Goal: Task Accomplishment & Management: Complete application form

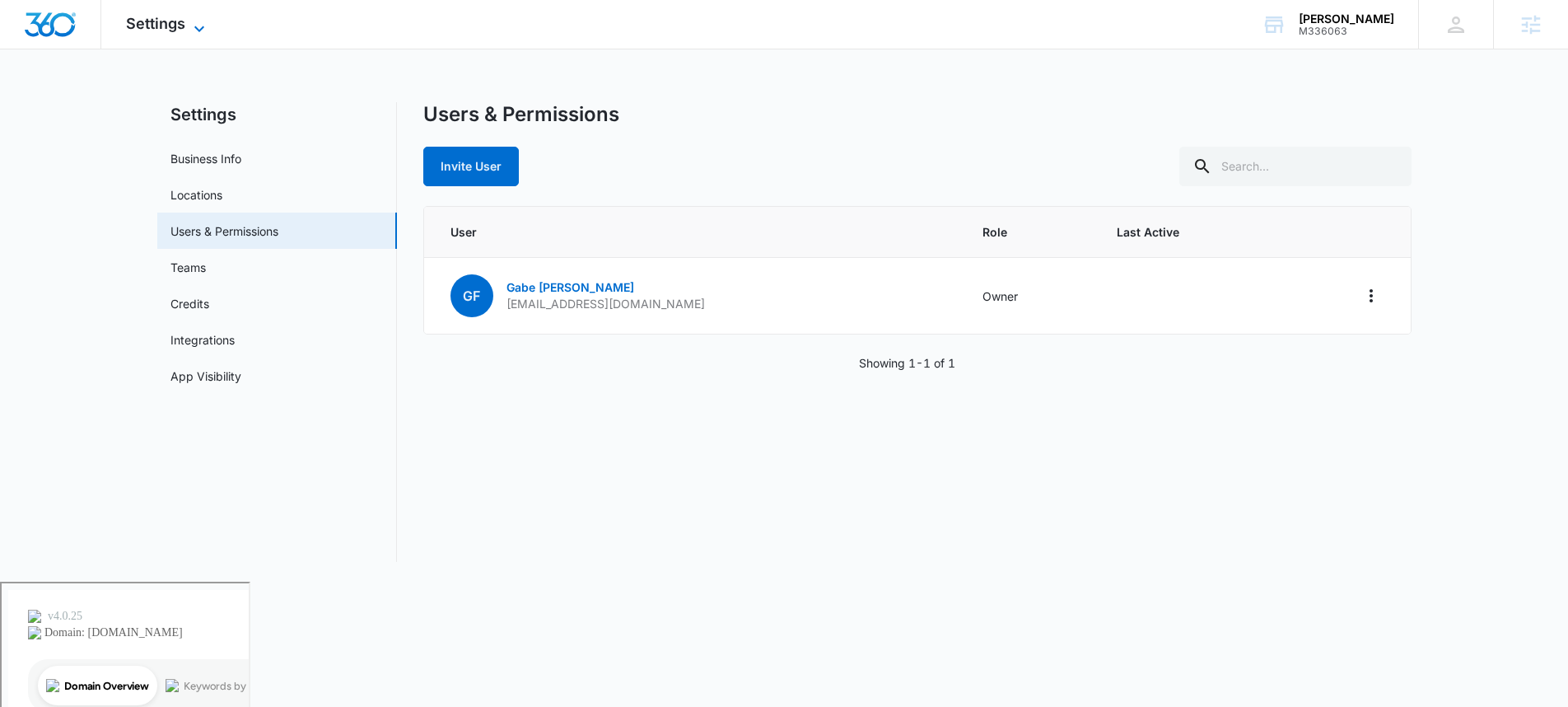
click at [167, 20] on span "Settings" at bounding box center [156, 23] width 60 height 17
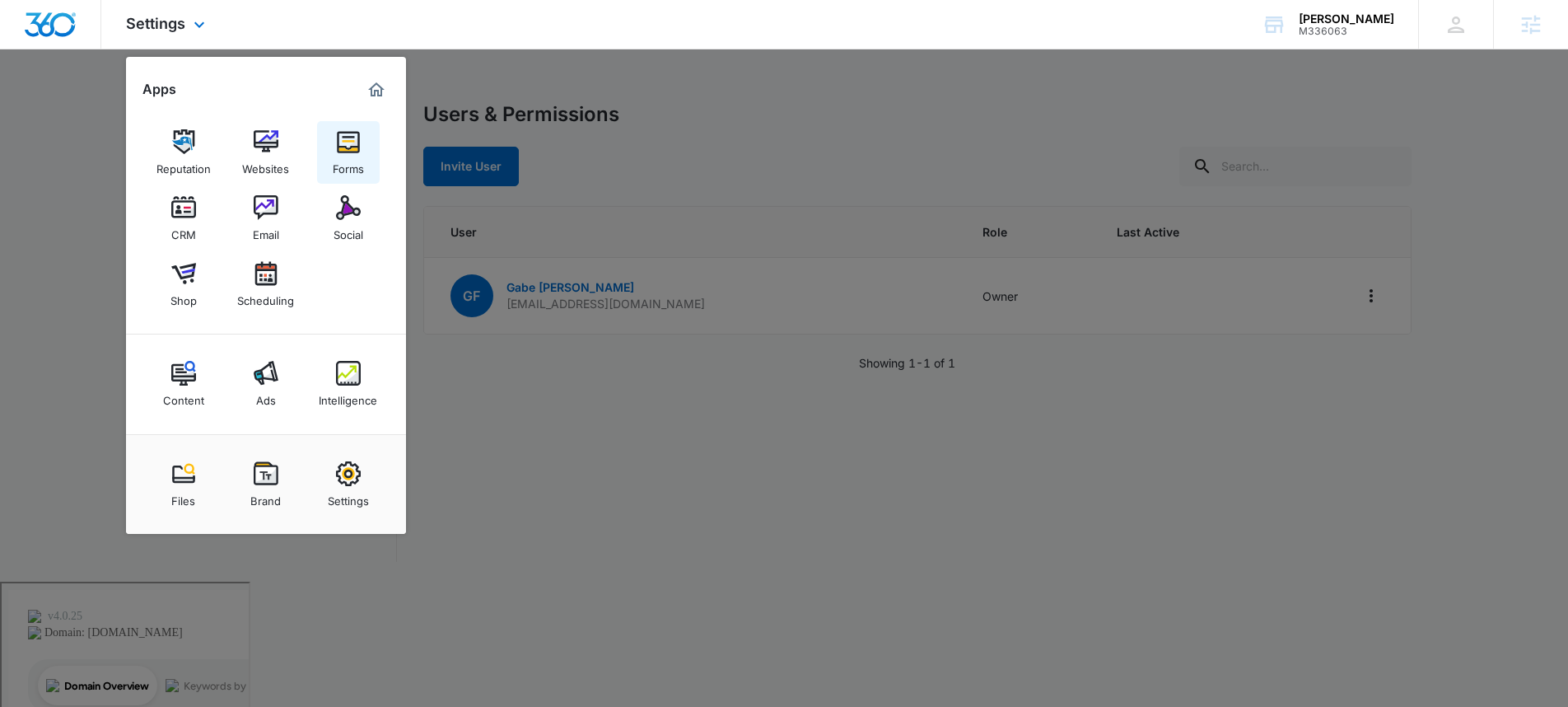
click at [346, 143] on img at bounding box center [348, 141] width 25 height 25
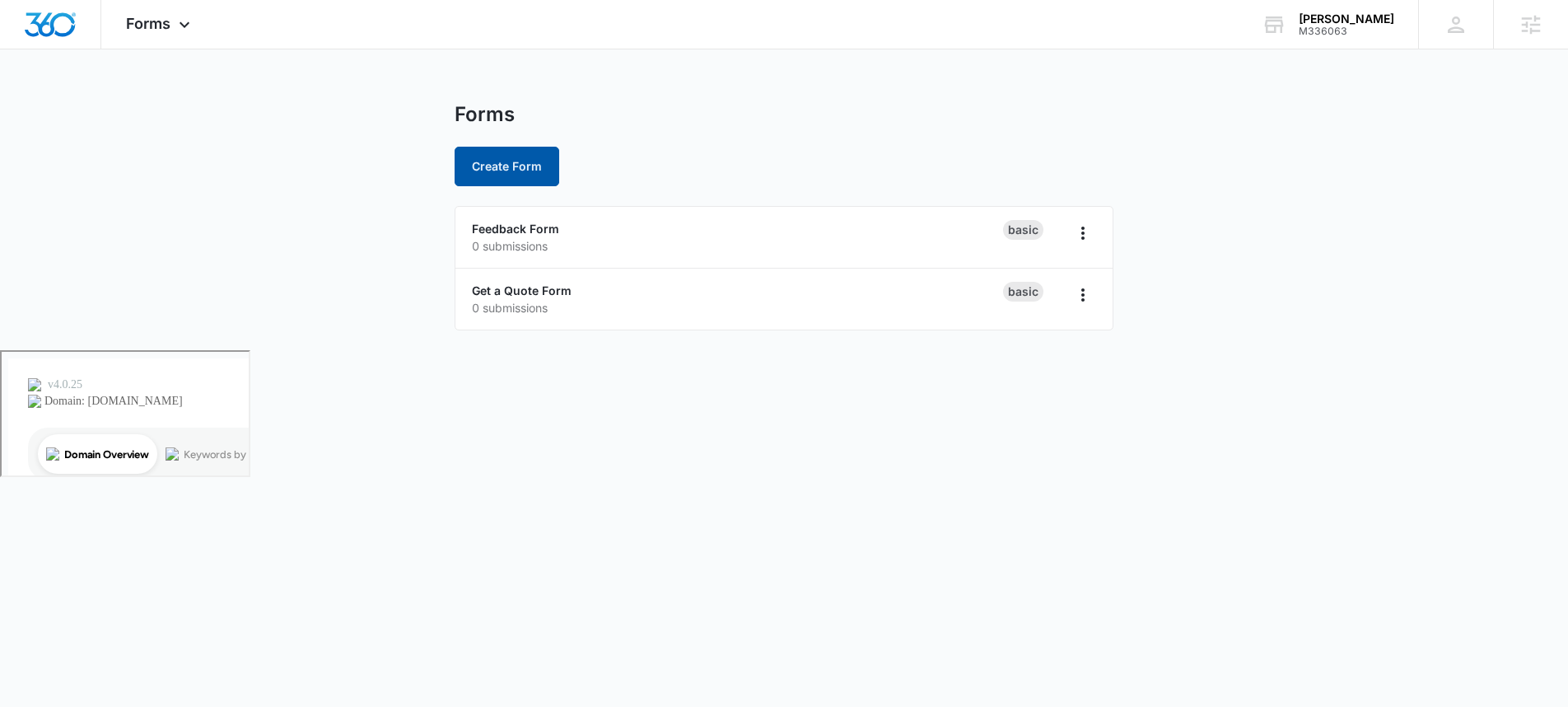
click at [503, 173] on button "Create Form" at bounding box center [507, 166] width 105 height 39
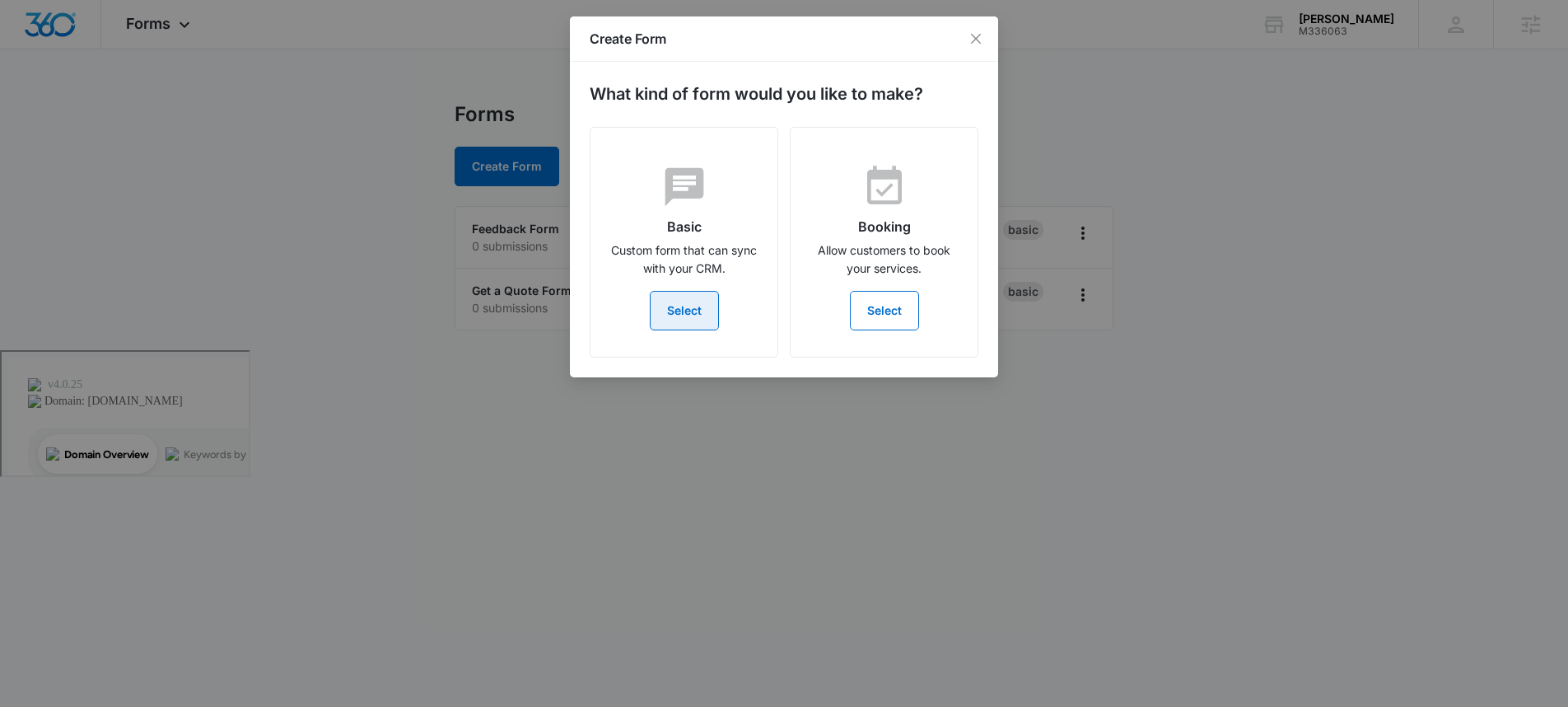
click at [664, 317] on button "Select" at bounding box center [684, 310] width 69 height 39
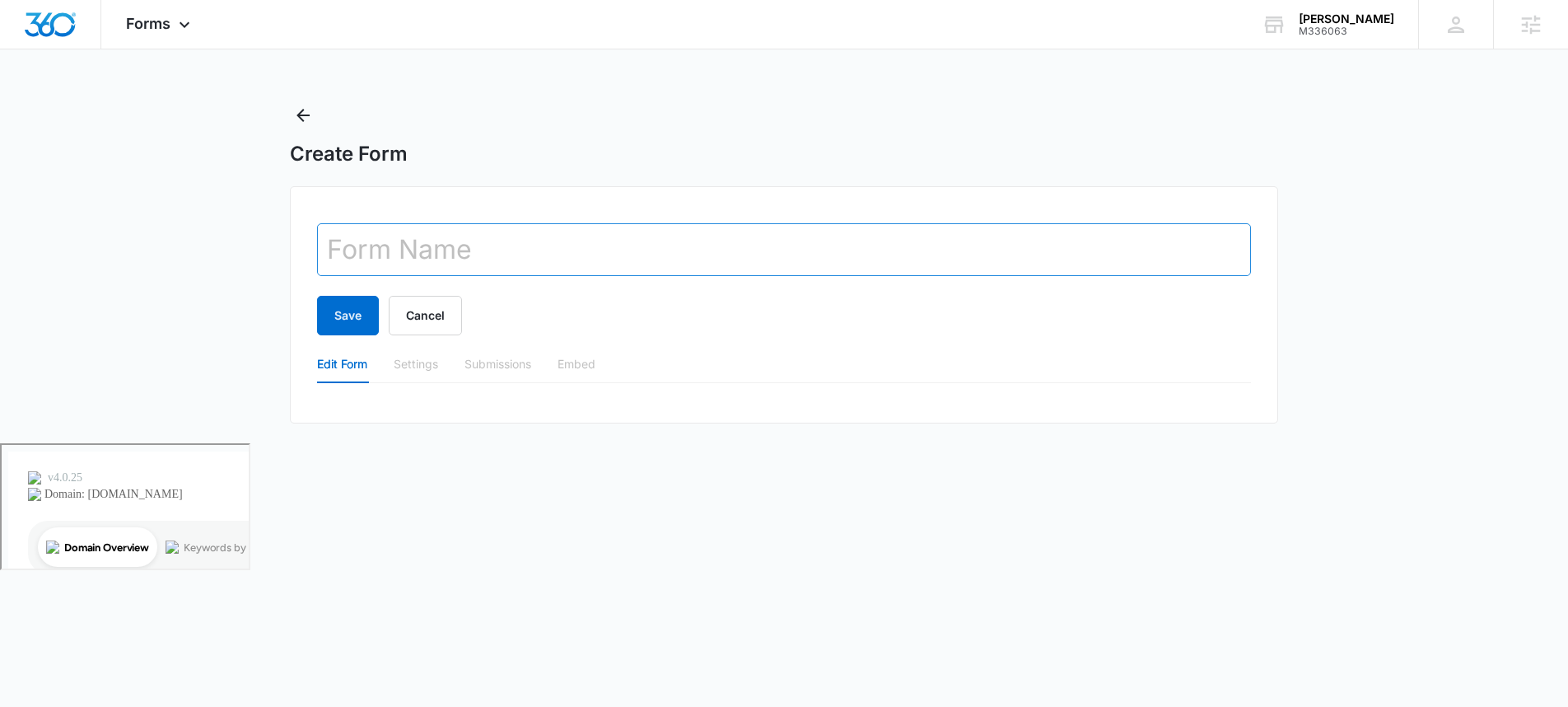
click at [499, 254] on input "text" at bounding box center [784, 249] width 934 height 52
click at [468, 254] on input "text" at bounding box center [784, 249] width 934 height 52
click at [587, 236] on input "text" at bounding box center [784, 249] width 934 height 52
click at [579, 263] on input "text" at bounding box center [784, 249] width 934 height 52
type input "Contact Page Form"
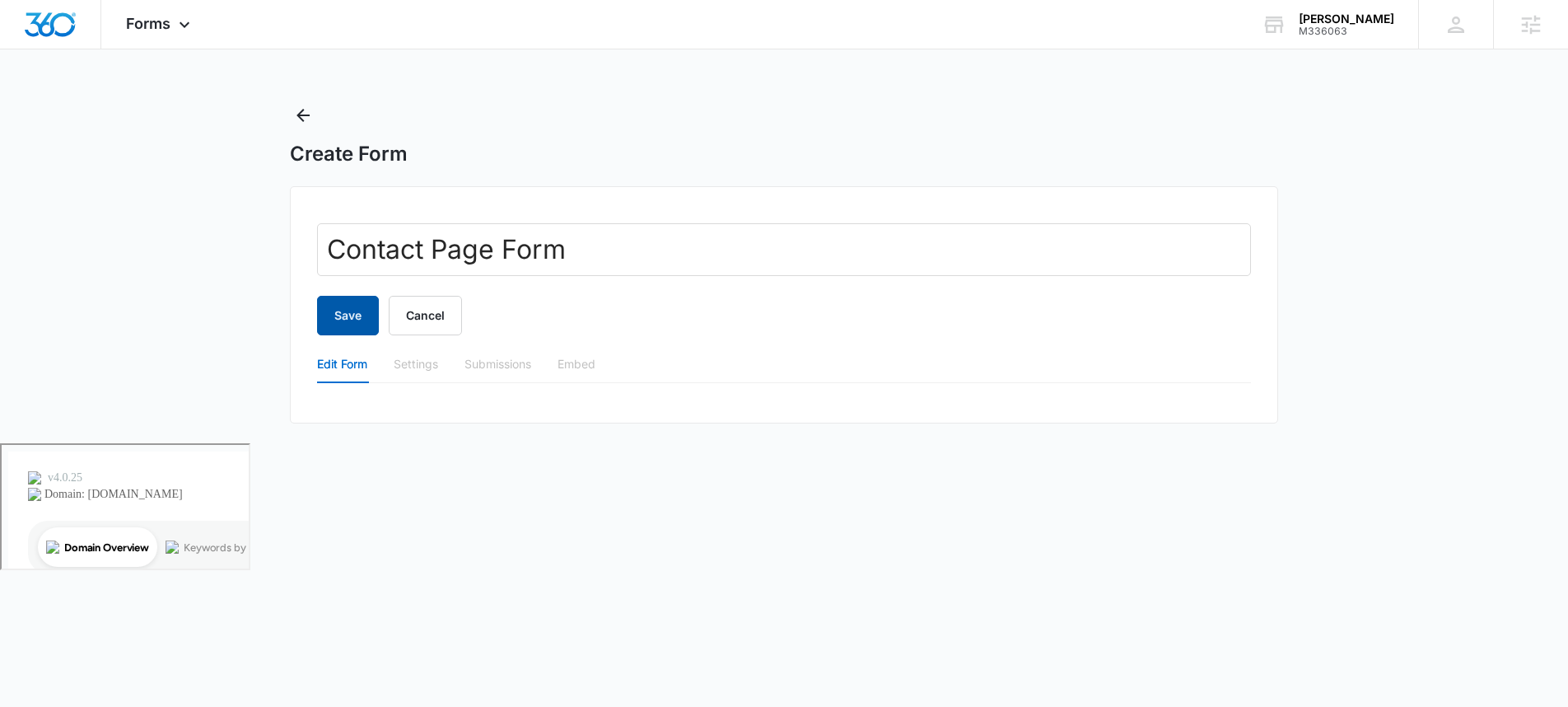
click at [335, 313] on button "Save" at bounding box center [348, 316] width 61 height 39
click at [1055, 356] on div "Edit Form Settings Submissions Embed" at bounding box center [784, 364] width 934 height 38
click at [1049, 351] on div "Edit Form Settings Submissions Embed" at bounding box center [784, 364] width 934 height 38
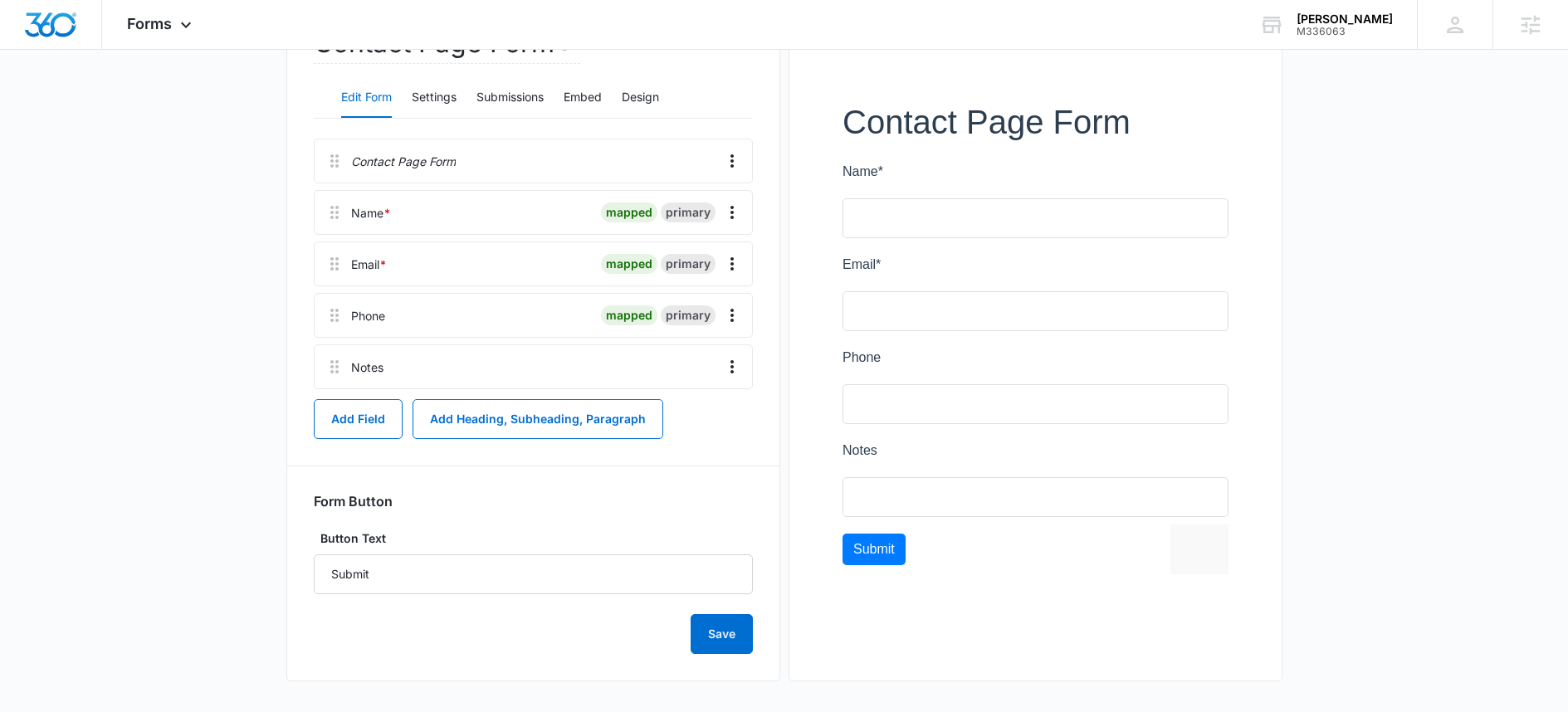
scroll to position [205, 0]
click at [445, 81] on button "Settings" at bounding box center [435, 95] width 45 height 39
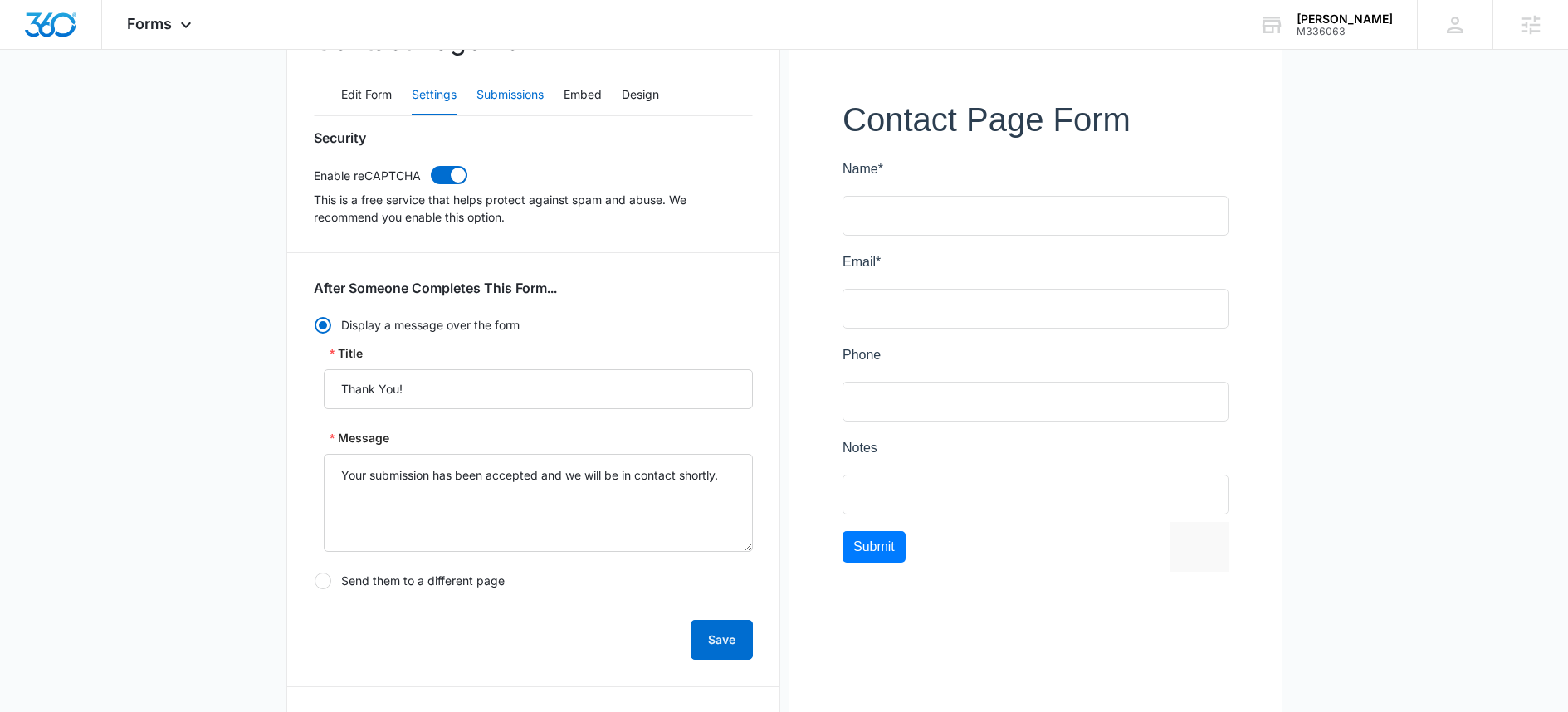
click at [532, 101] on button "Submissions" at bounding box center [510, 95] width 67 height 39
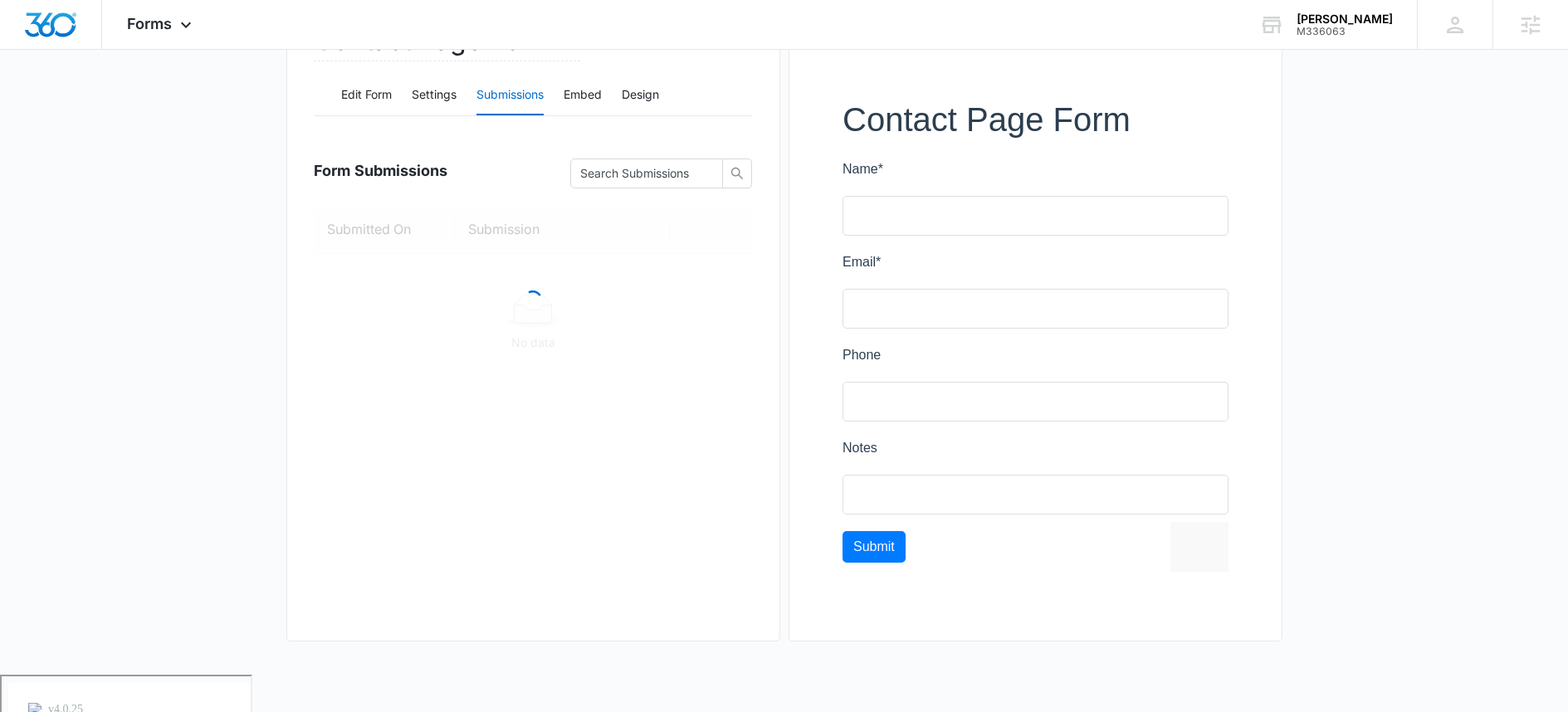
scroll to position [167, 0]
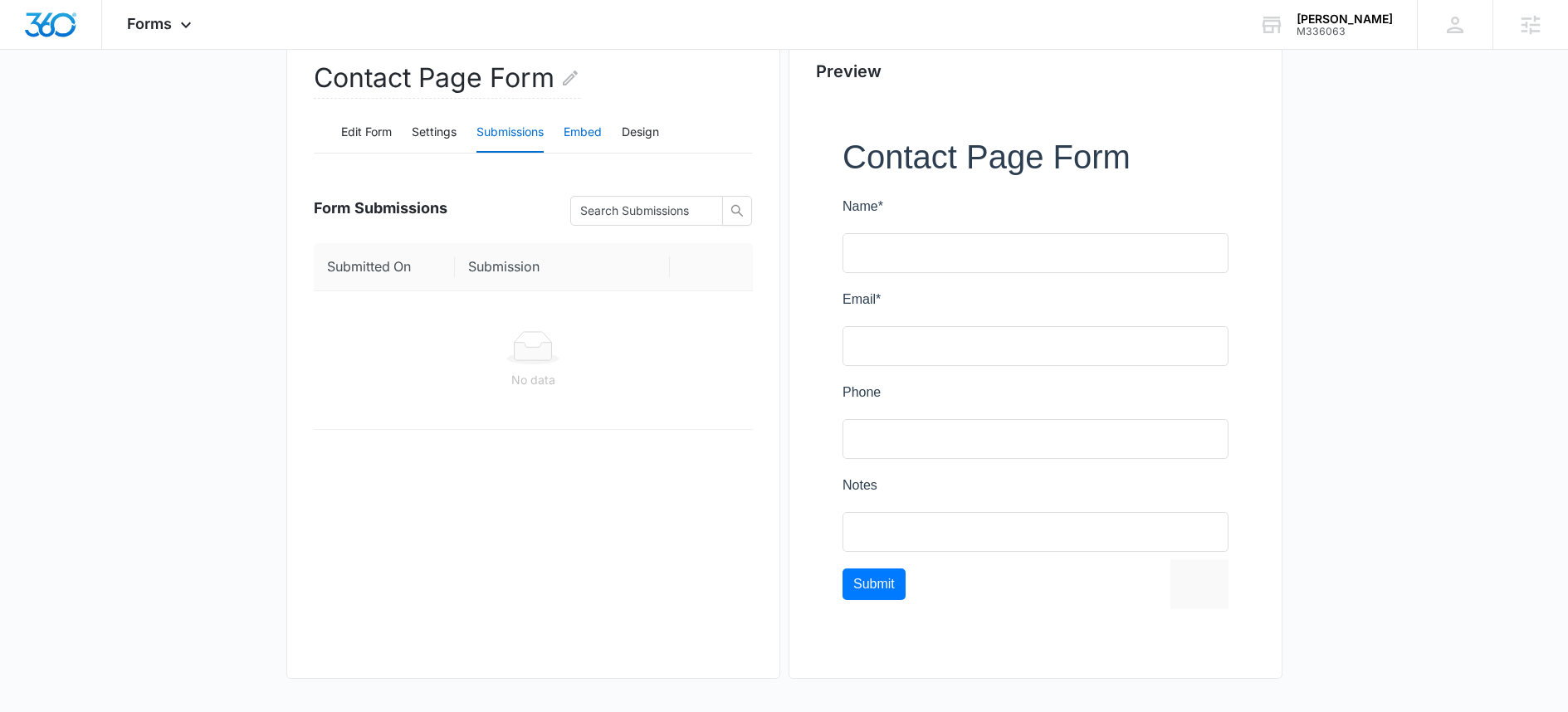
click at [586, 136] on button "Embed" at bounding box center [582, 133] width 39 height 39
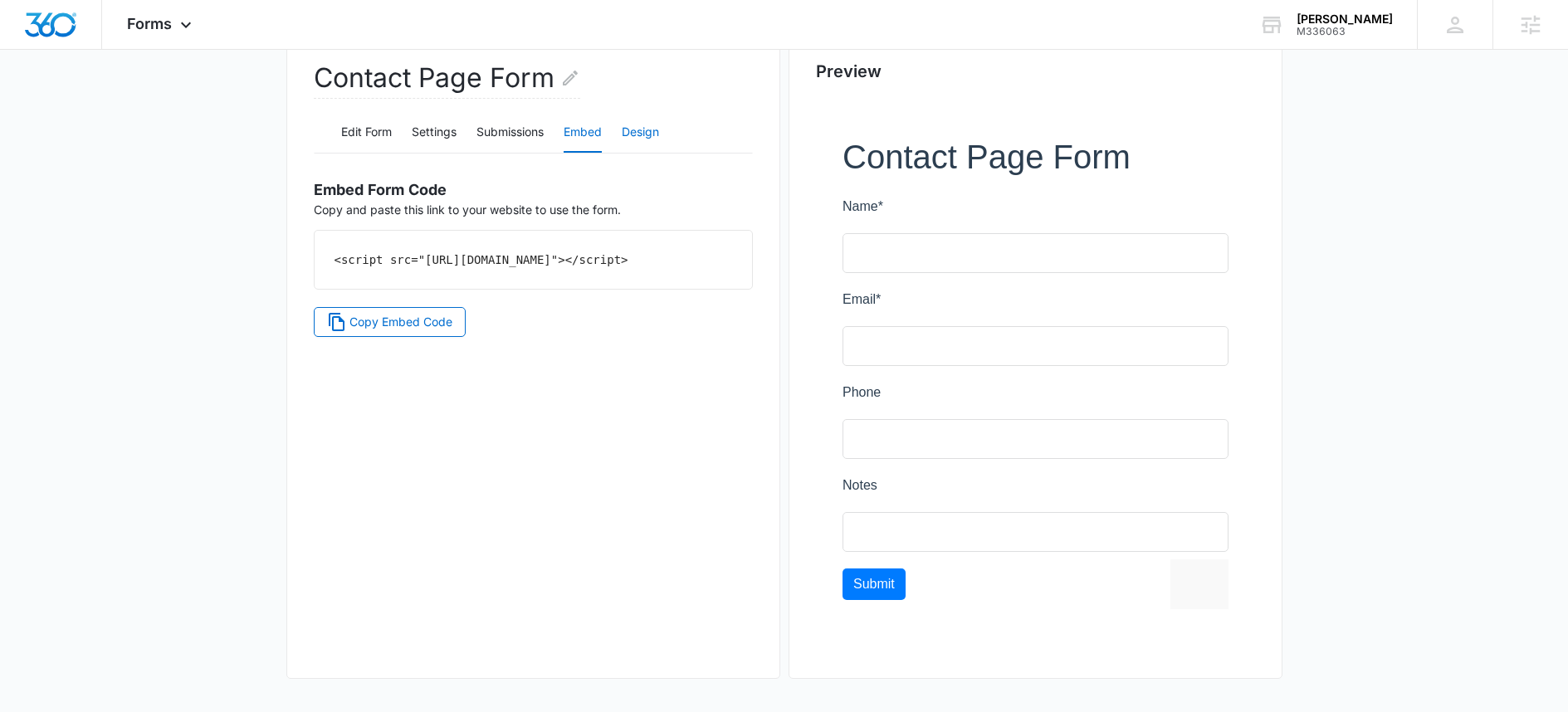
click at [645, 137] on button "Design" at bounding box center [641, 133] width 38 height 39
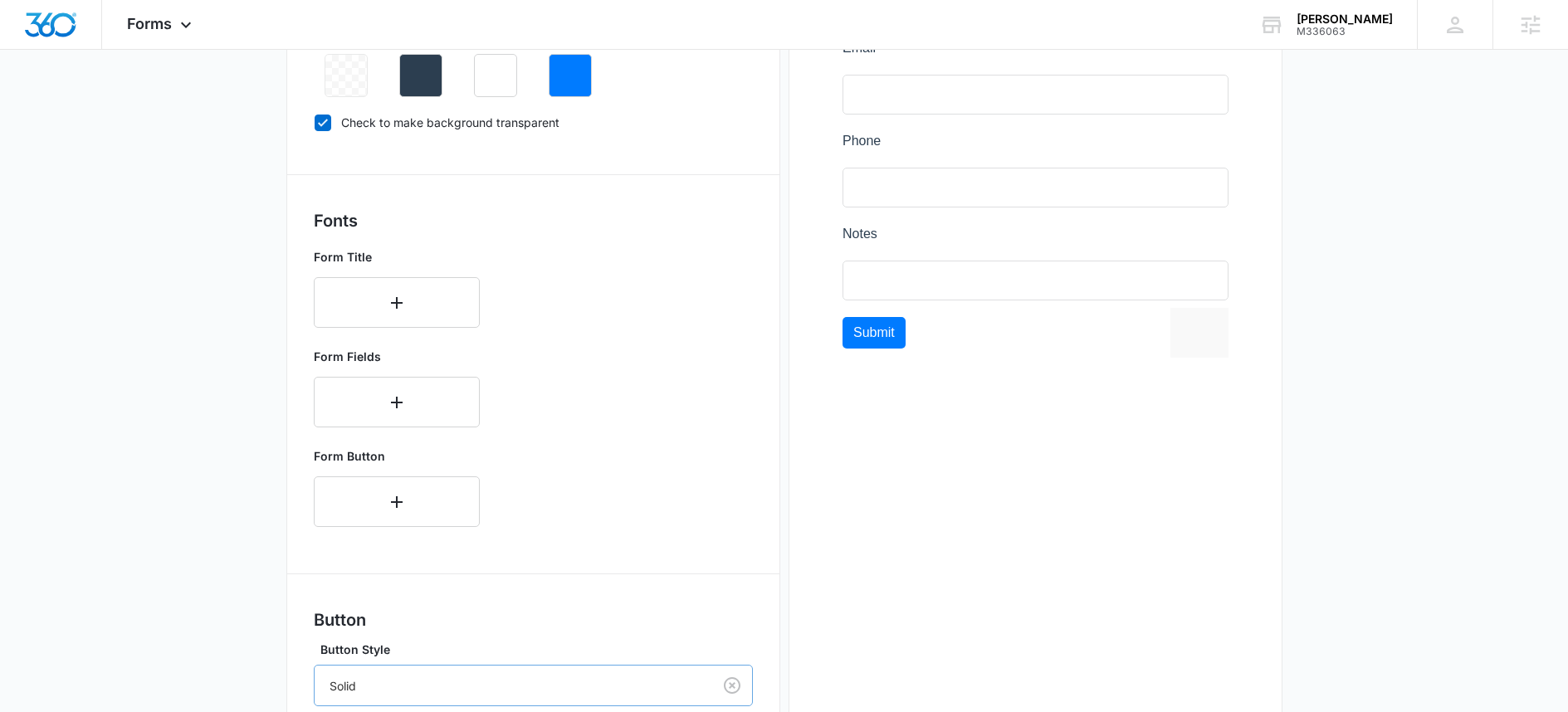
scroll to position [733, 0]
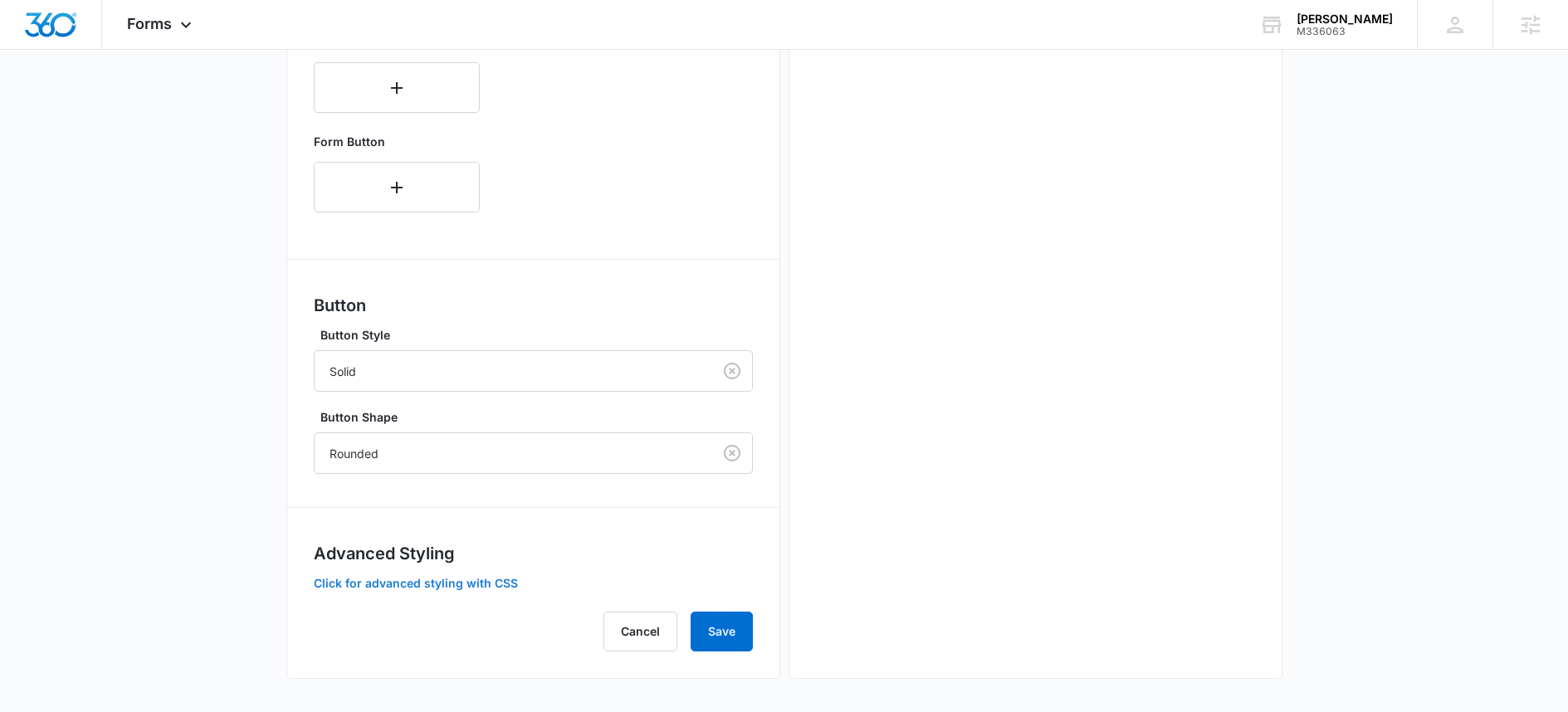
click at [416, 584] on button "Click for advanced styling with CSS" at bounding box center [416, 583] width 204 height 12
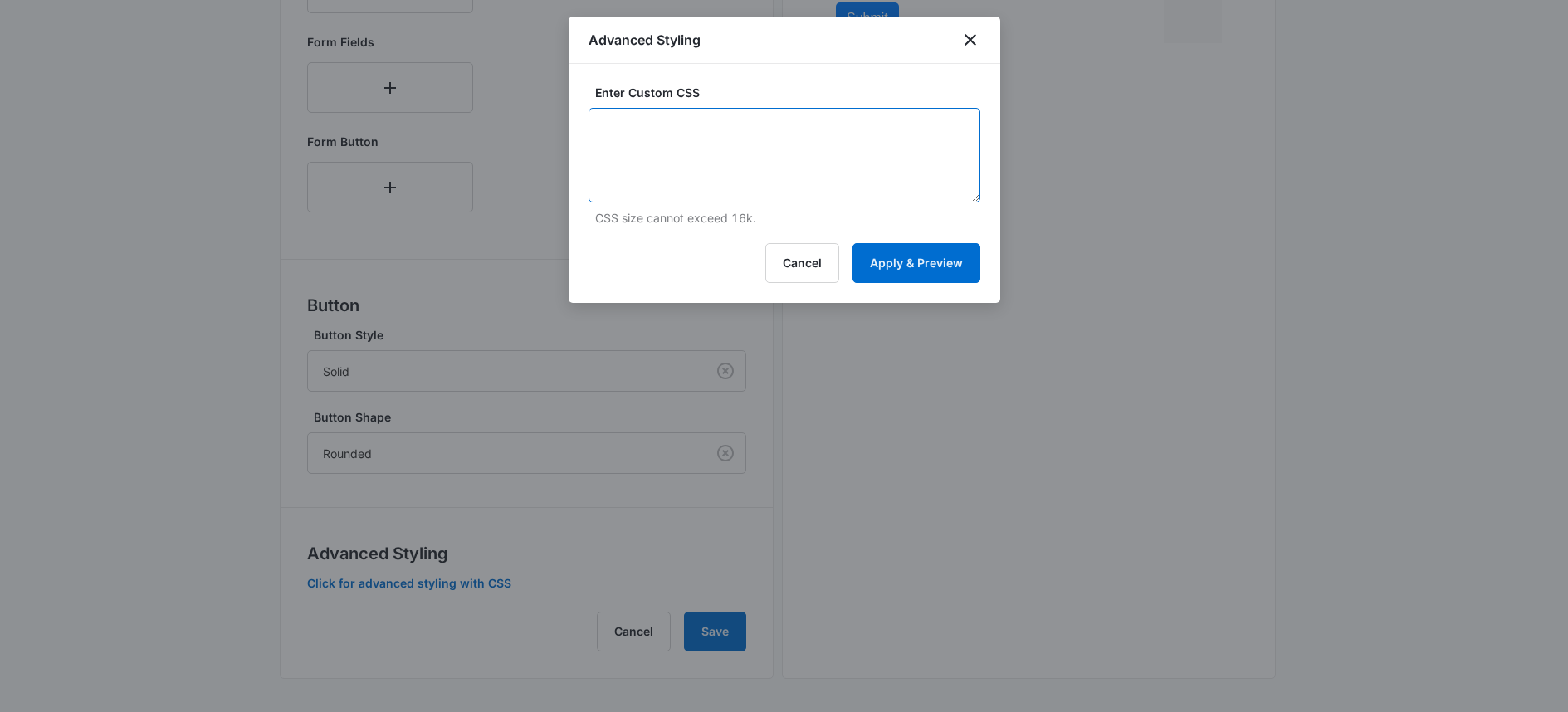
click at [757, 123] on textarea at bounding box center [784, 155] width 392 height 95
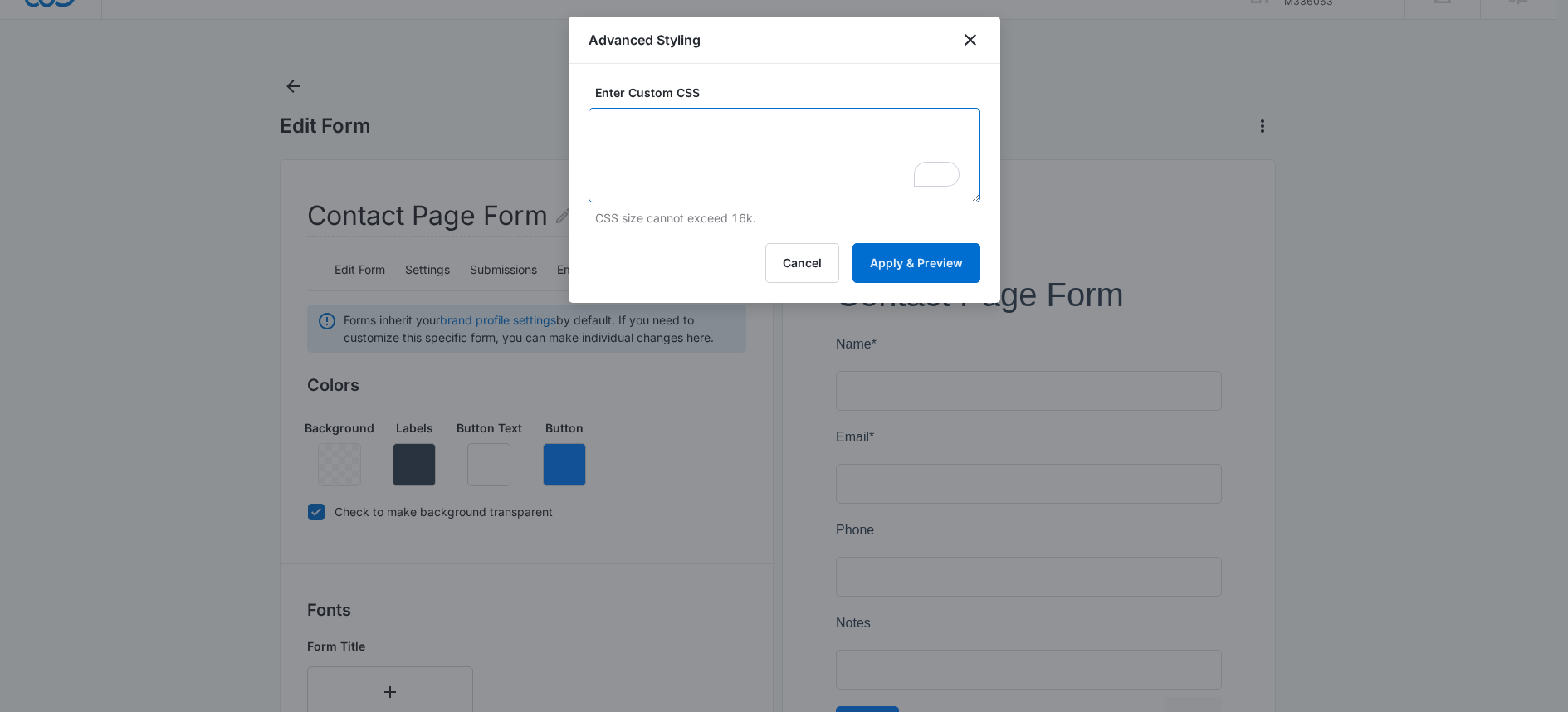
scroll to position [42, 0]
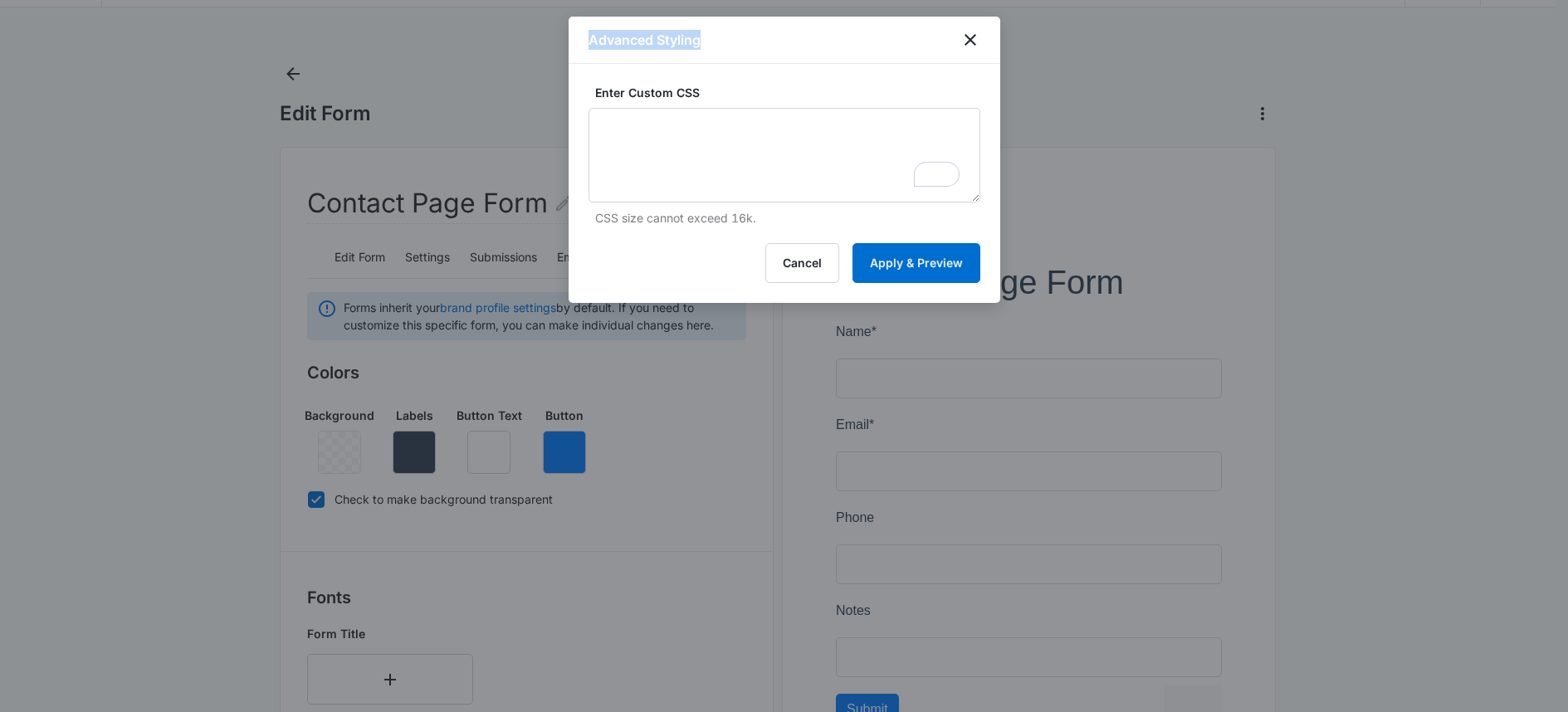
drag, startPoint x: 751, startPoint y: 52, endPoint x: 988, endPoint y: 193, distance: 275.8
click at [996, 202] on div "Advanced Styling Enter Custom CSS CSS size cannot exceed 16k. Cancel Apply & Pr…" at bounding box center [785, 160] width 432 height 287
click at [971, 44] on icon "close" at bounding box center [970, 39] width 20 height 20
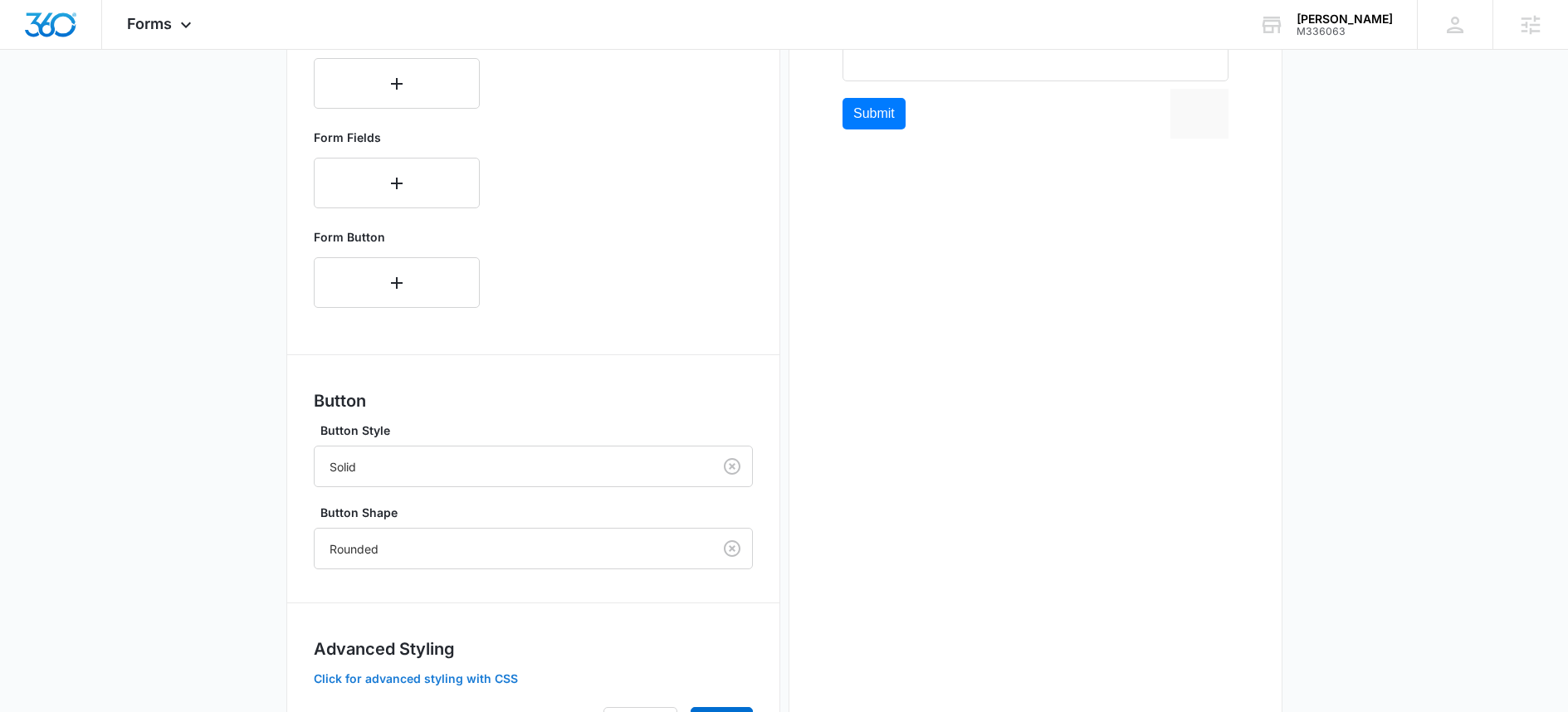
scroll to position [733, 0]
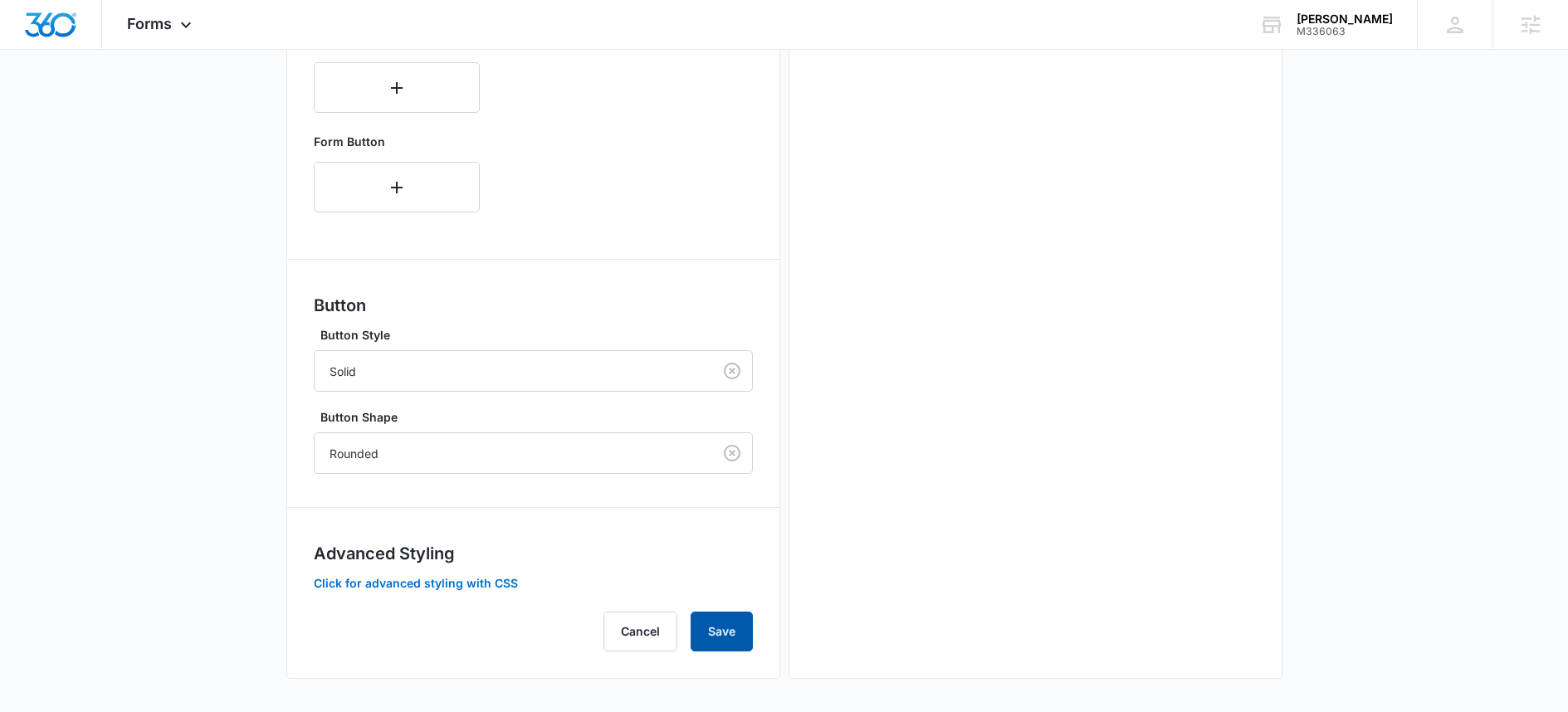
click at [737, 621] on button "Save" at bounding box center [721, 631] width 62 height 39
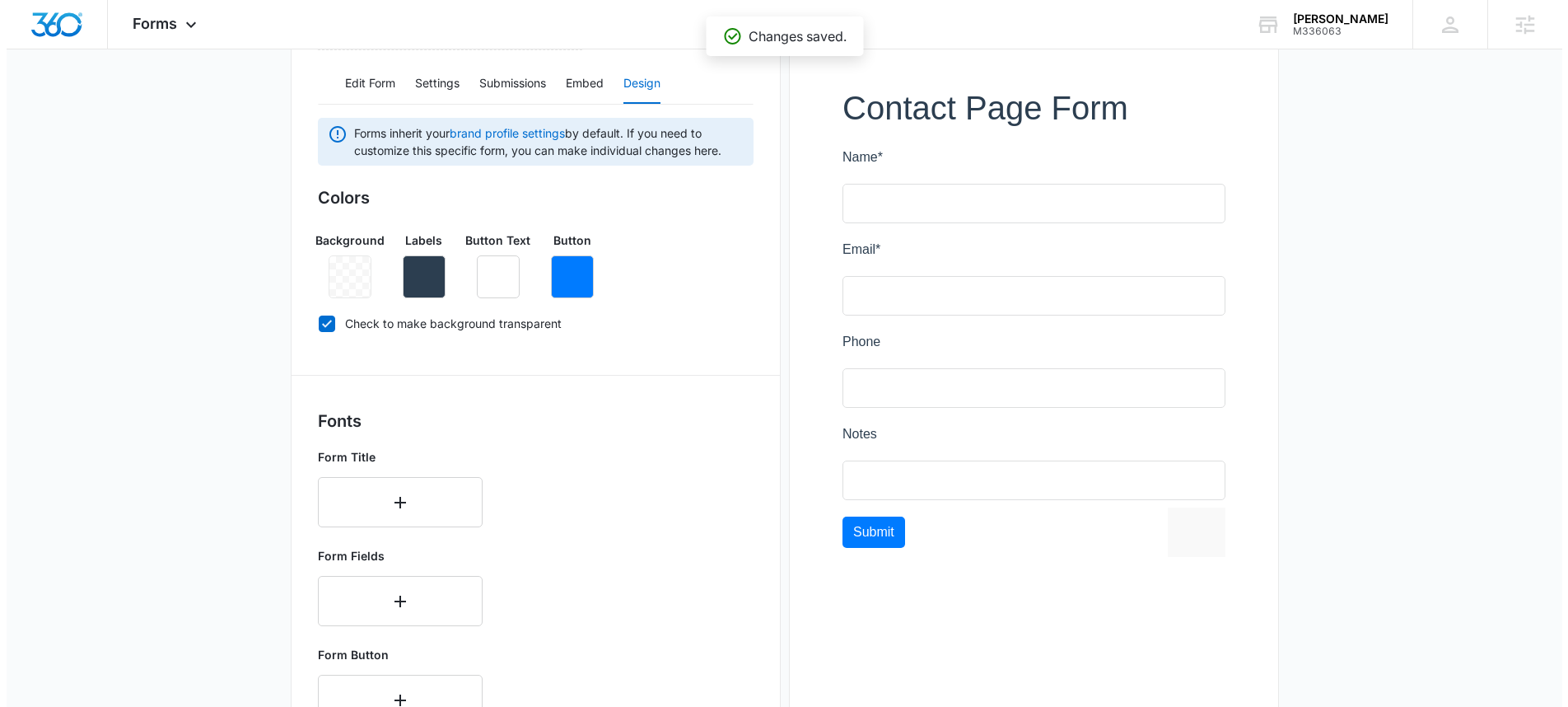
scroll to position [0, 0]
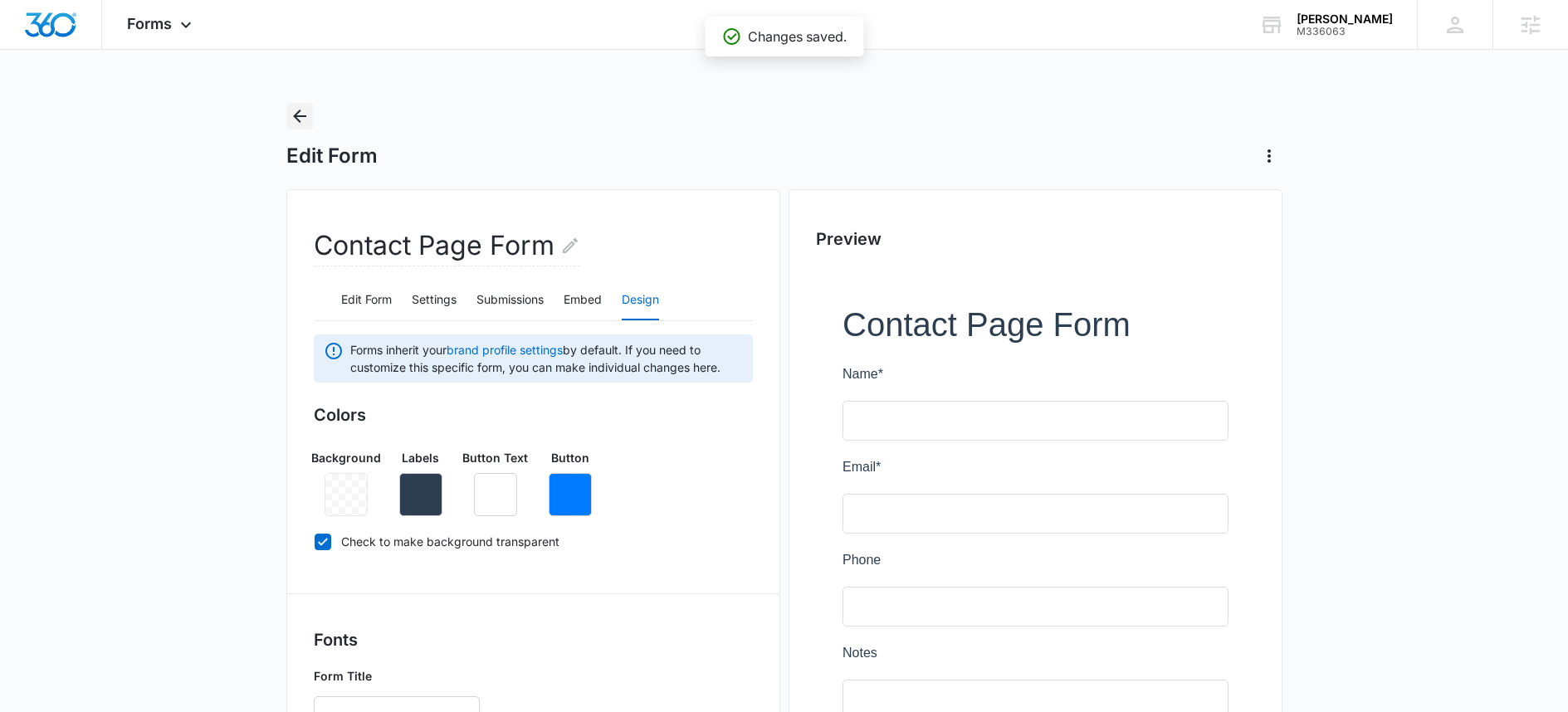
click at [305, 104] on button "Back" at bounding box center [300, 116] width 27 height 27
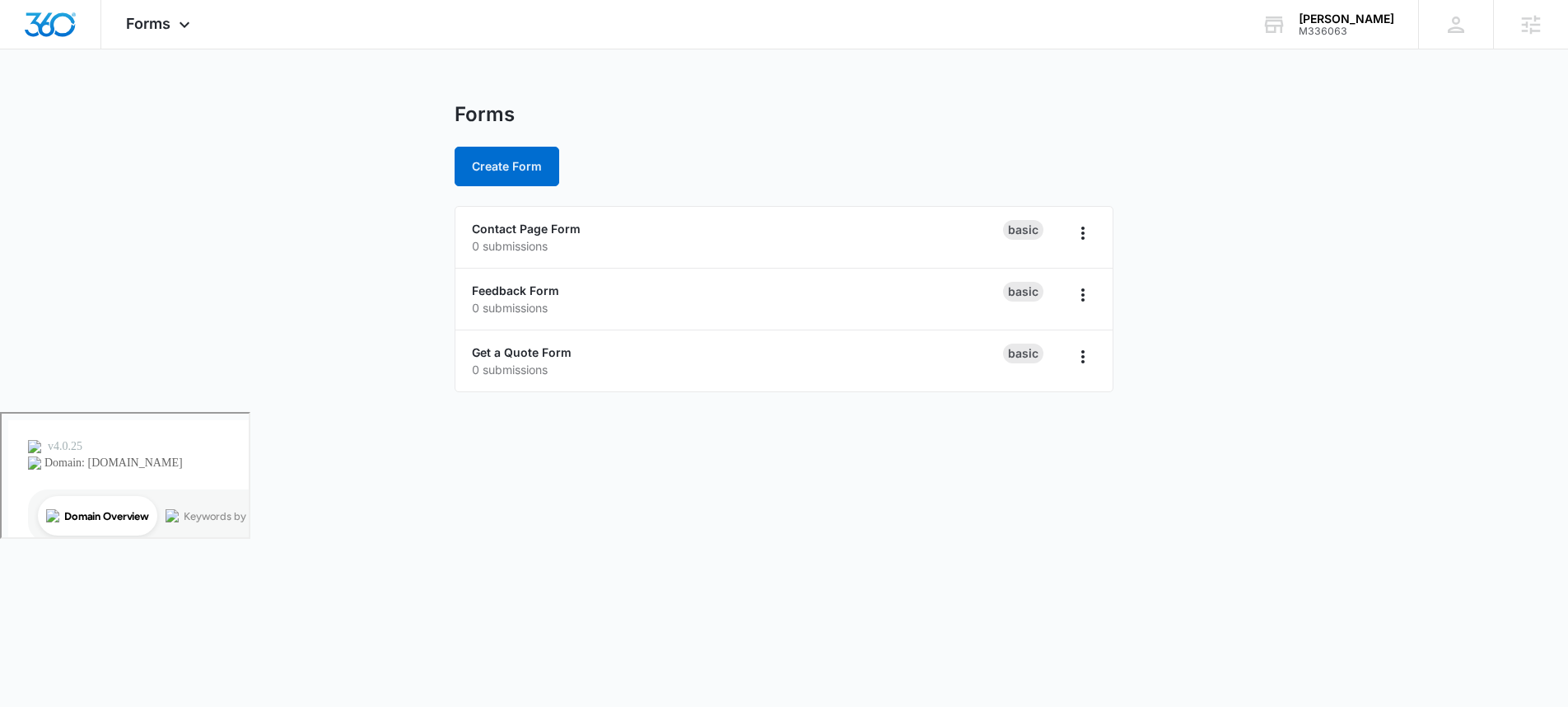
drag, startPoint x: 169, startPoint y: 126, endPoint x: 162, endPoint y: 77, distance: 49.5
click at [169, 128] on main "Forms Create Form Contact Page Form 0 submissions Basic Feedback Form 0 submiss…" at bounding box center [784, 257] width 1568 height 309
click at [163, 35] on div "Forms Apps Reputation Websites Forms CRM Email Social Shop Scheduling Content A…" at bounding box center [160, 24] width 117 height 49
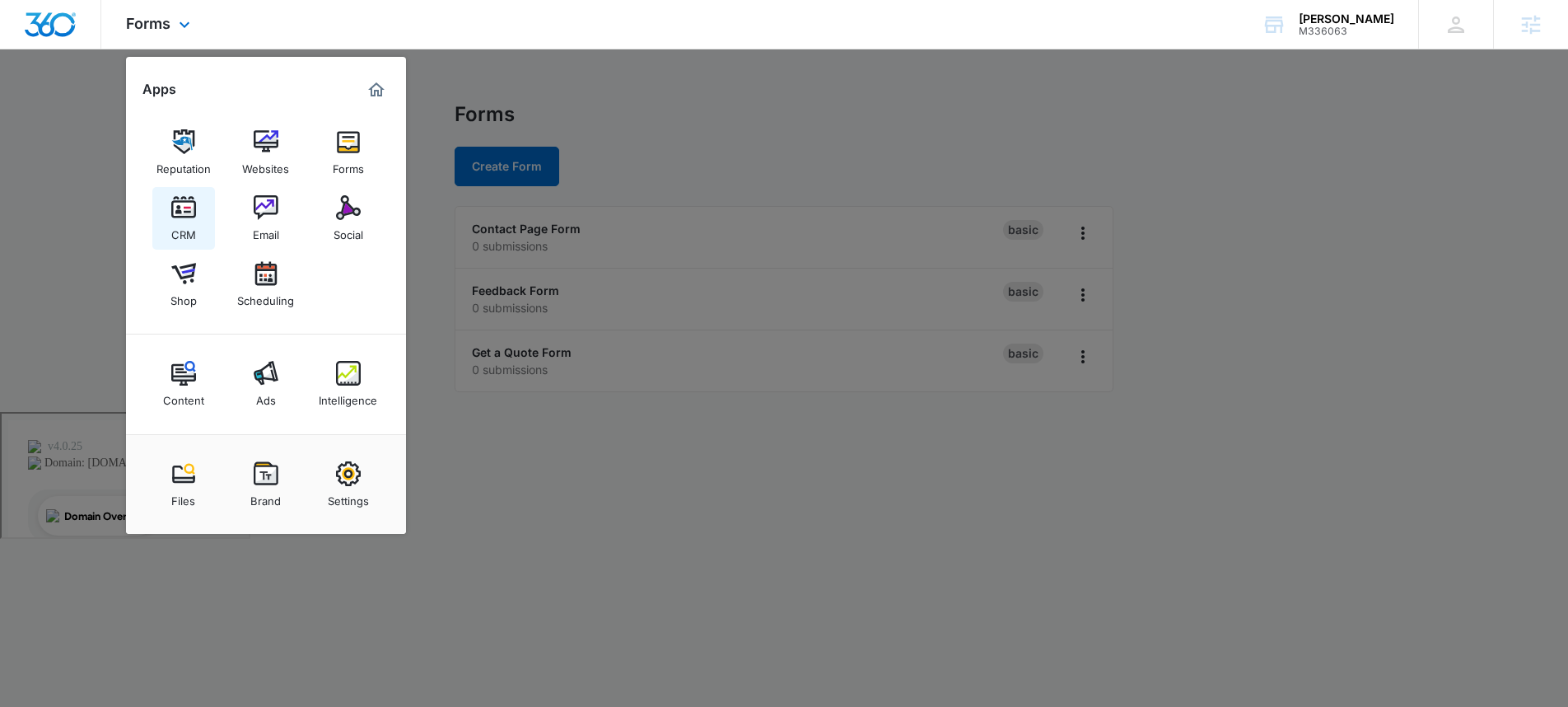
click at [182, 213] on img at bounding box center [184, 208] width 25 height 25
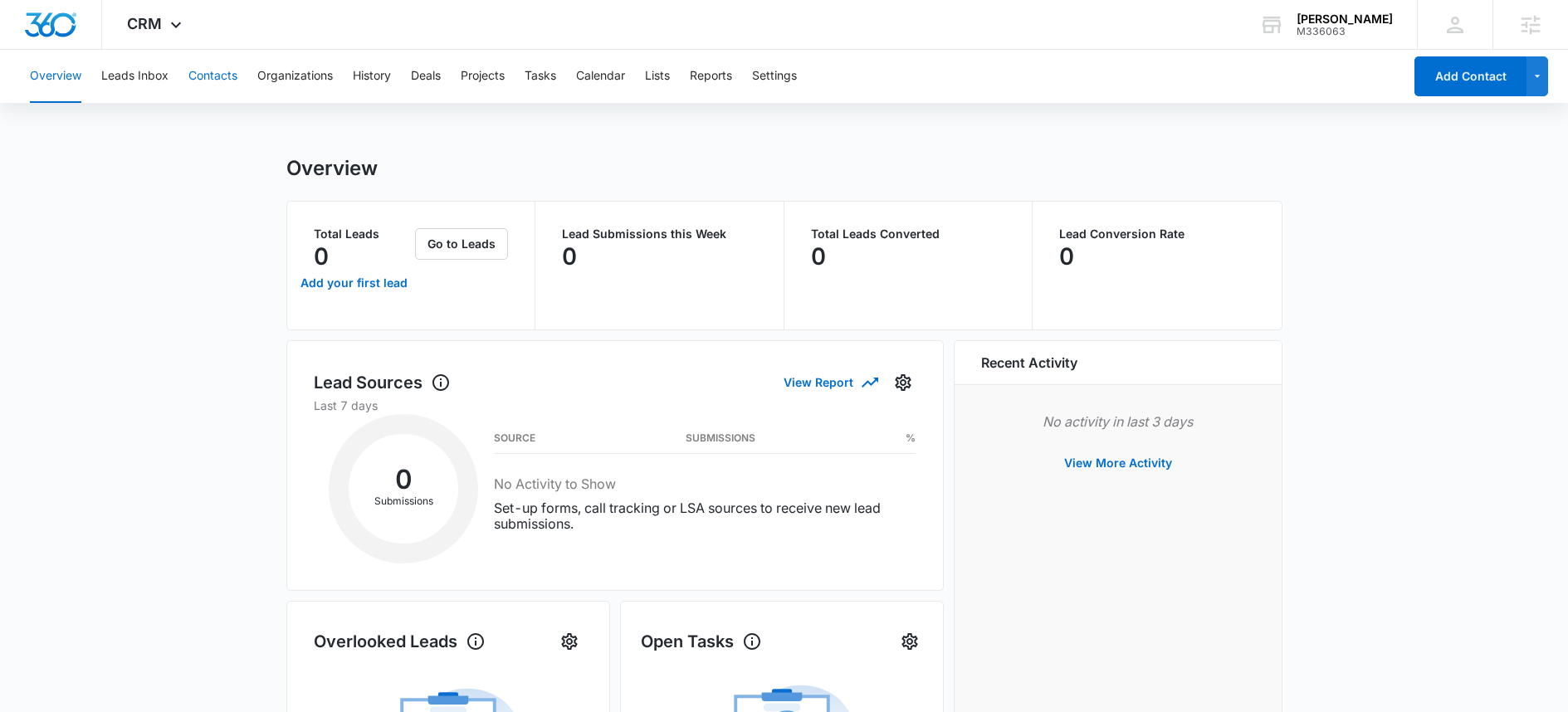
click at [222, 73] on button "Contacts" at bounding box center [212, 76] width 49 height 53
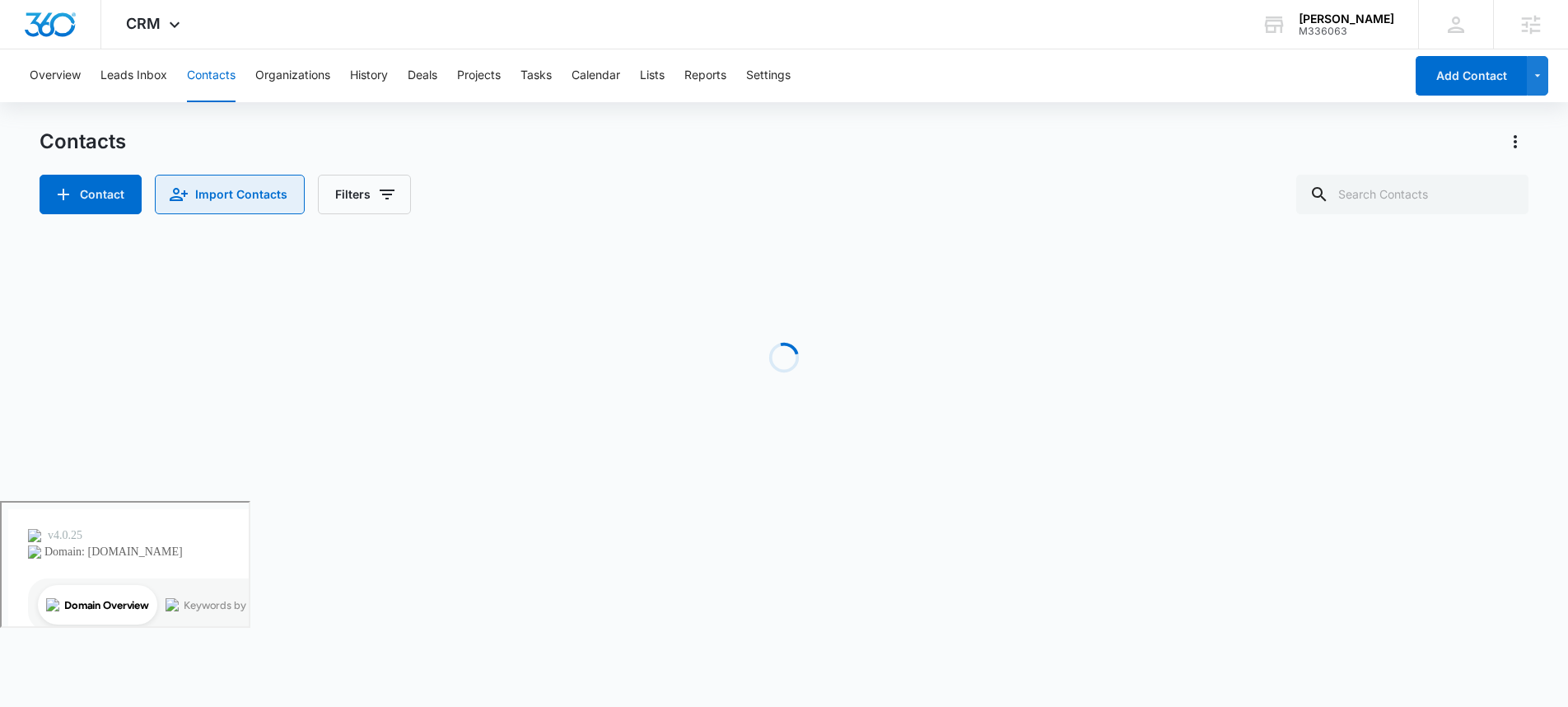
click at [183, 205] on button "Import Contacts" at bounding box center [229, 194] width 150 height 39
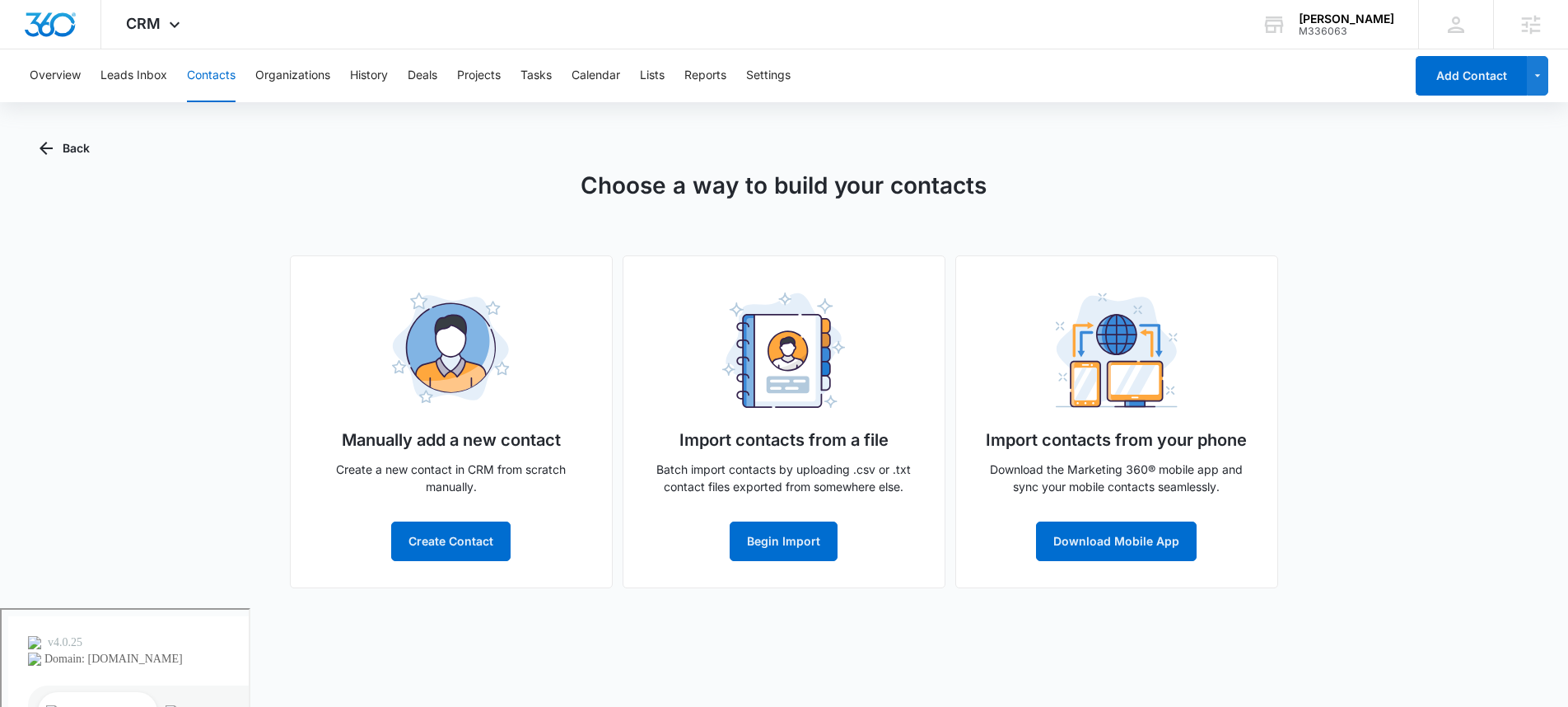
click at [217, 78] on button "Contacts" at bounding box center [211, 76] width 49 height 52
click at [81, 148] on button "Back" at bounding box center [64, 149] width 51 height 39
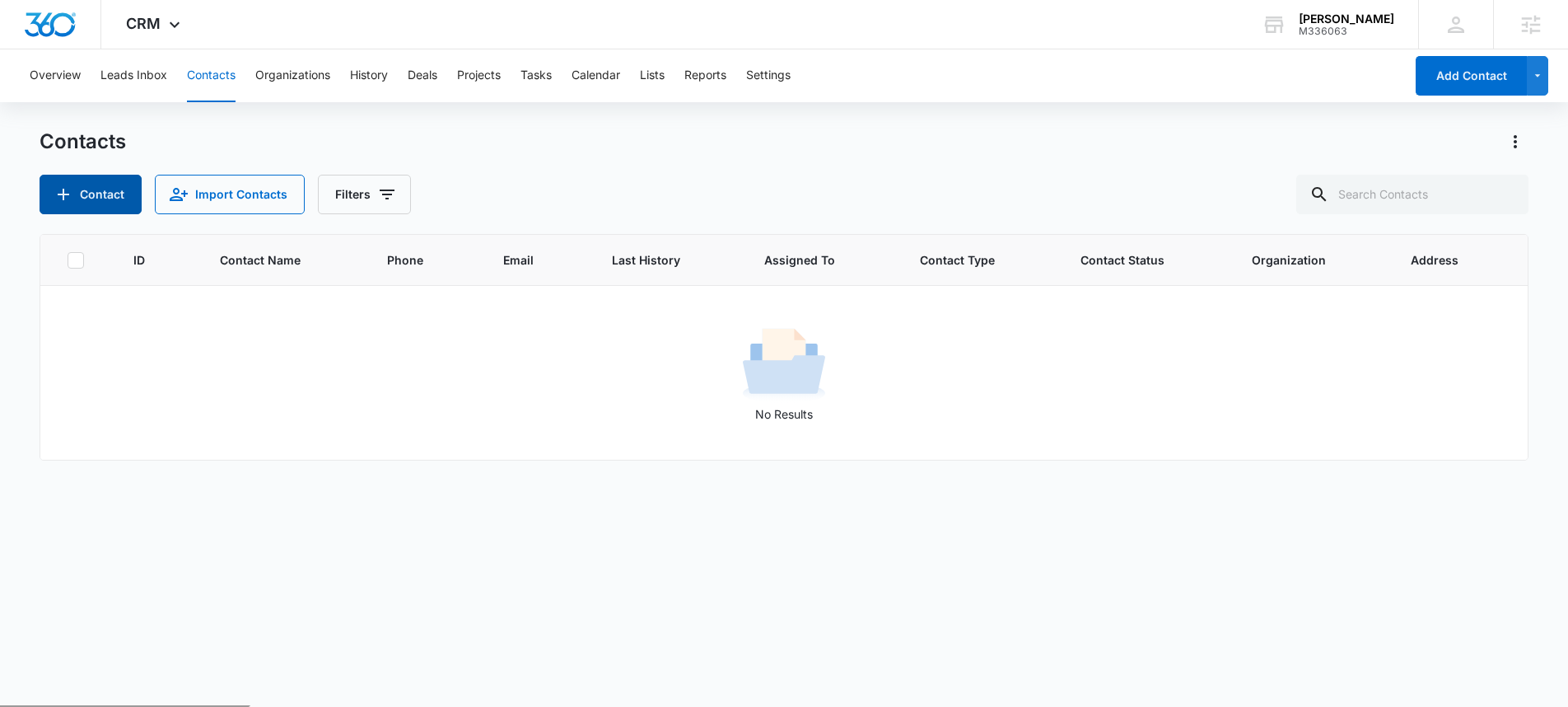
click at [84, 197] on button "Contact" at bounding box center [90, 194] width 102 height 39
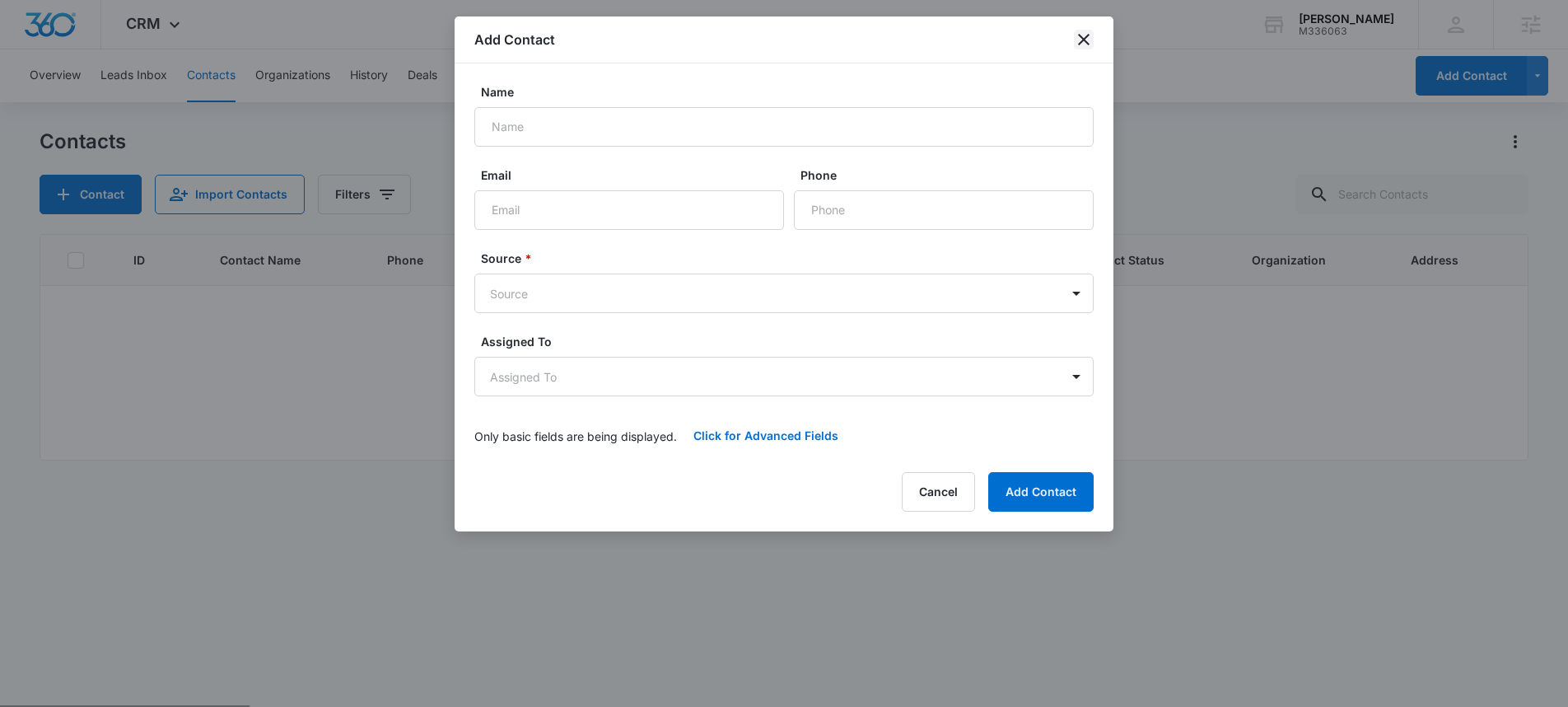
click at [1077, 43] on icon "close" at bounding box center [1084, 39] width 20 height 20
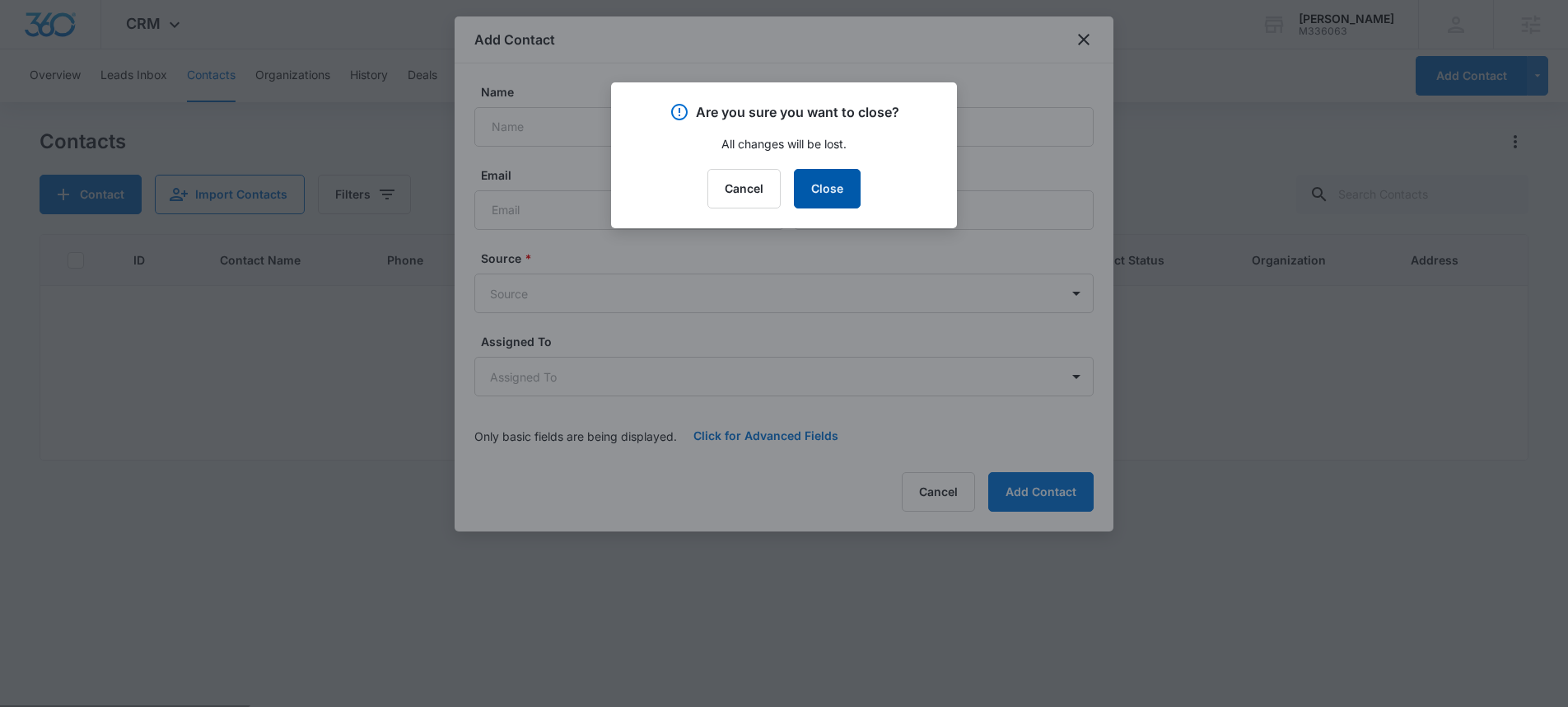
click at [848, 187] on button "Close" at bounding box center [827, 189] width 67 height 39
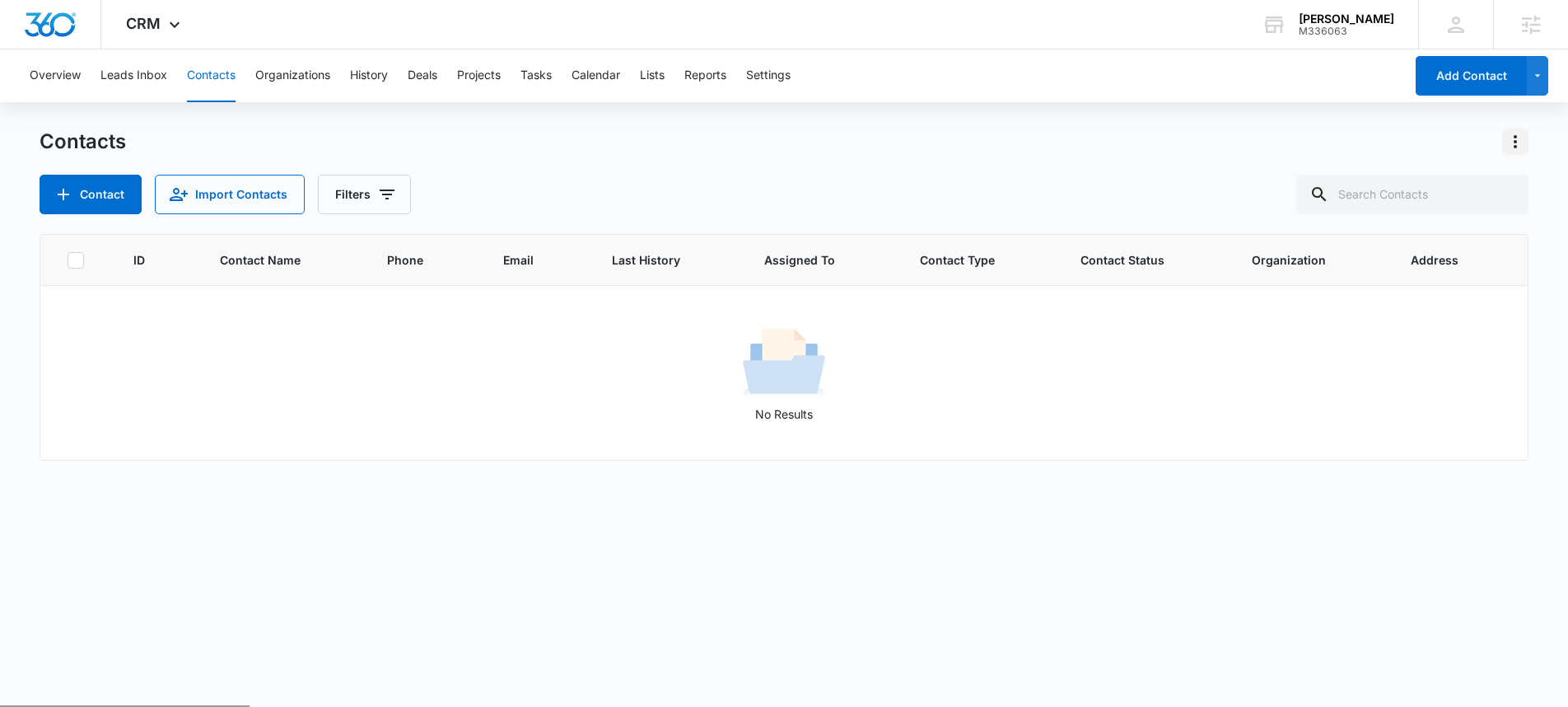
click at [1518, 137] on icon "Actions" at bounding box center [1516, 141] width 20 height 20
click at [944, 159] on div "Contacts Contact Import Contacts Filters" at bounding box center [784, 172] width 1490 height 85
drag, startPoint x: 1445, startPoint y: 262, endPoint x: 1371, endPoint y: 251, distance: 74.8
click at [1237, 261] on tr "ID Contact Name Phone Email Last History Assigned To Contact Type Contact Statu…" at bounding box center [784, 260] width 1488 height 51
click at [1521, 137] on icon "Actions" at bounding box center [1516, 141] width 20 height 20
